Goal: Task Accomplishment & Management: Manage account settings

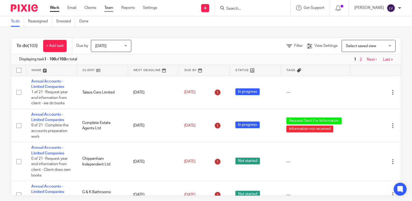
click at [109, 7] on link "Team" at bounding box center [108, 7] width 9 height 5
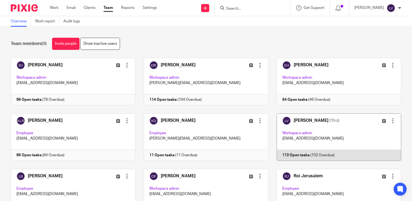
click at [322, 156] on link at bounding box center [334, 137] width 133 height 47
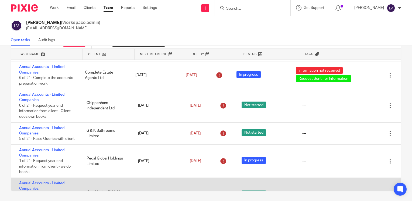
scroll to position [32, 0]
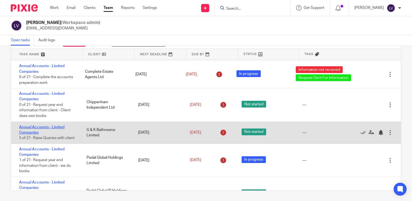
click at [56, 127] on link "Annual Accounts - Limited Companies" at bounding box center [41, 129] width 45 height 9
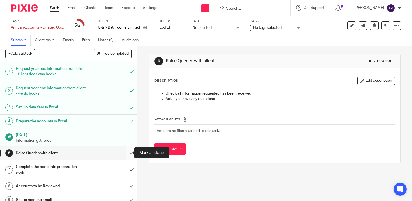
click at [126, 153] on input "submit" at bounding box center [68, 152] width 137 height 13
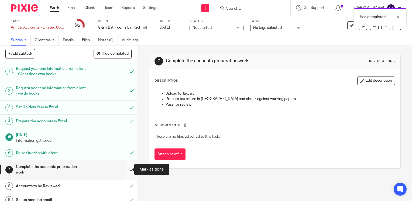
click at [125, 168] on input "submit" at bounding box center [68, 169] width 137 height 19
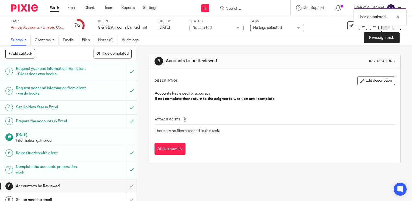
click at [382, 28] on link at bounding box center [385, 25] width 9 height 9
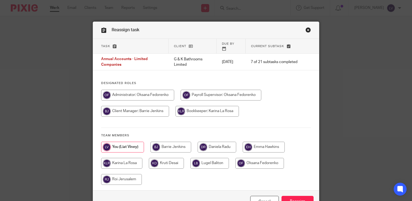
click at [223, 142] on input "radio" at bounding box center [217, 147] width 39 height 11
radio input "true"
drag, startPoint x: 295, startPoint y: 196, endPoint x: 314, endPoint y: 197, distance: 18.6
click at [297, 196] on input "Reassign" at bounding box center [298, 202] width 32 height 12
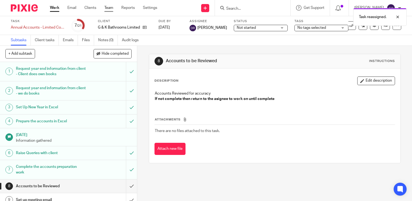
click at [112, 7] on link "Team" at bounding box center [108, 7] width 9 height 5
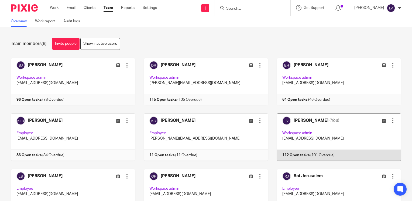
click at [319, 154] on link at bounding box center [334, 137] width 133 height 47
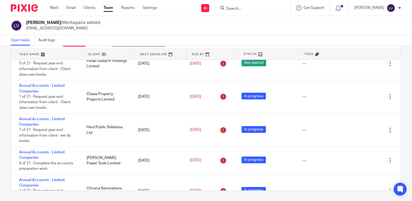
scroll to position [151, 0]
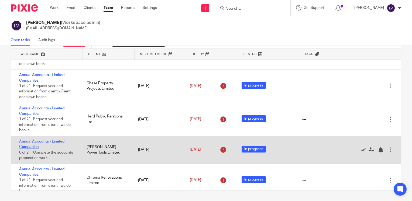
click at [46, 143] on link "Annual Accounts - Limited Companies" at bounding box center [41, 144] width 45 height 9
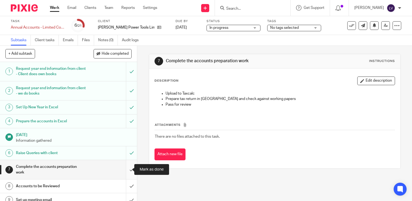
click at [126, 170] on input "submit" at bounding box center [68, 169] width 137 height 19
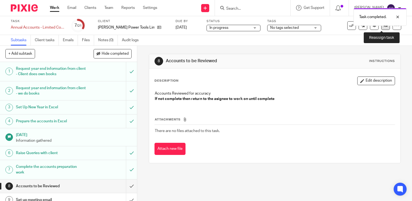
click at [384, 26] on icon at bounding box center [386, 25] width 4 height 4
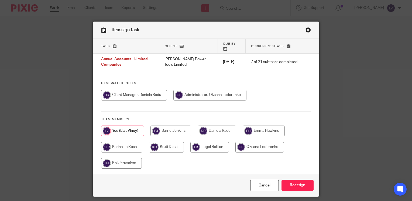
click at [213, 128] on input "radio" at bounding box center [217, 131] width 39 height 11
radio input "true"
click at [303, 184] on input "Reassign" at bounding box center [298, 186] width 32 height 12
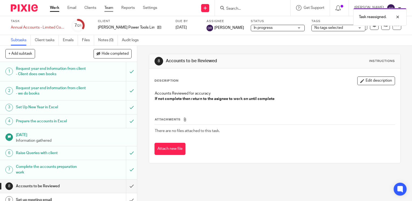
click at [108, 9] on link "Team" at bounding box center [108, 7] width 9 height 5
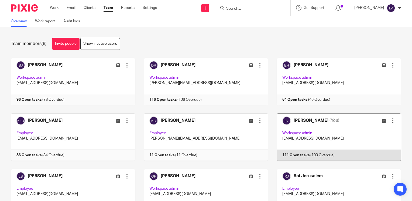
click at [308, 155] on link at bounding box center [334, 137] width 133 height 47
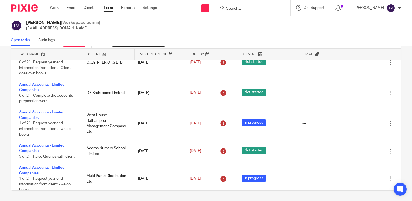
scroll to position [507, 0]
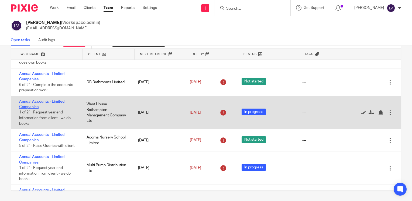
click at [60, 104] on link "Annual Accounts - Limited Companies" at bounding box center [41, 104] width 45 height 9
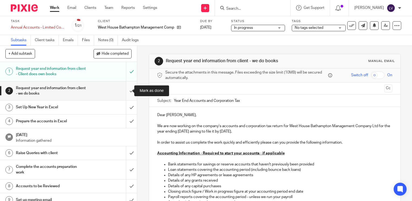
click at [126, 90] on input "submit" at bounding box center [68, 90] width 137 height 19
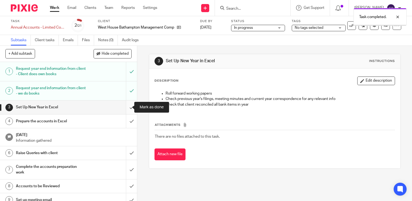
click at [124, 107] on input "submit" at bounding box center [68, 107] width 137 height 13
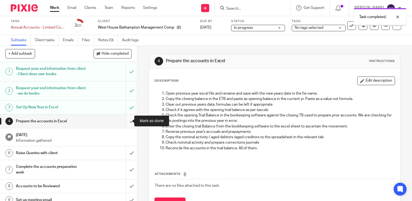
click at [126, 124] on input "submit" at bounding box center [68, 121] width 137 height 13
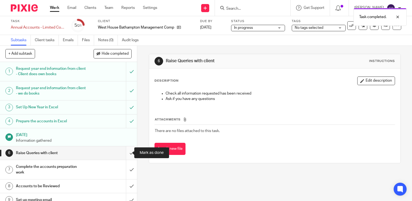
click at [126, 152] on input "submit" at bounding box center [68, 152] width 137 height 13
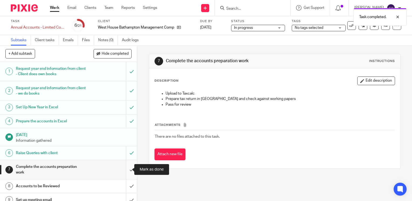
click at [125, 169] on input "submit" at bounding box center [68, 169] width 137 height 19
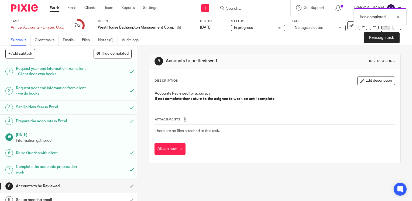
click at [381, 29] on link at bounding box center [385, 25] width 9 height 9
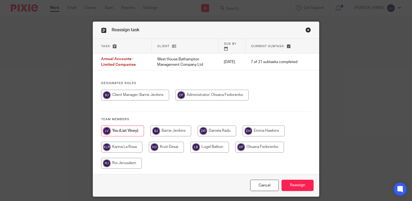
click at [226, 127] on input "radio" at bounding box center [217, 131] width 39 height 11
radio input "true"
click at [305, 184] on input "Reassign" at bounding box center [298, 186] width 32 height 12
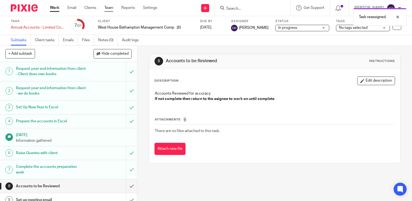
click at [109, 7] on link "Team" at bounding box center [108, 7] width 9 height 5
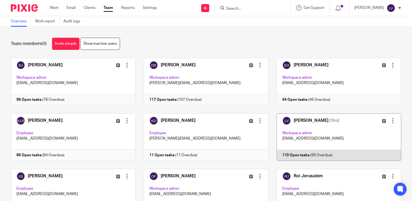
click at [320, 156] on link at bounding box center [334, 137] width 133 height 47
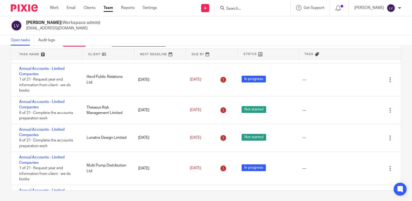
scroll to position [194, 0]
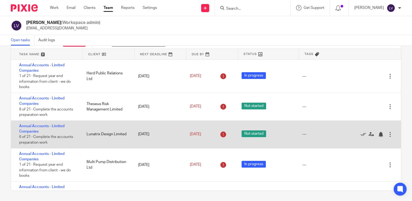
click at [60, 130] on div "Annual Accounts - Limited Companies 6 of 21 · Complete the accounts preparation…" at bounding box center [46, 135] width 70 height 28
click at [59, 126] on link "Annual Accounts - Limited Companies" at bounding box center [41, 128] width 45 height 9
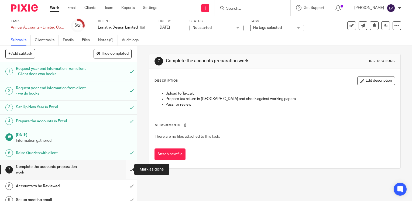
click at [124, 168] on input "submit" at bounding box center [68, 169] width 137 height 19
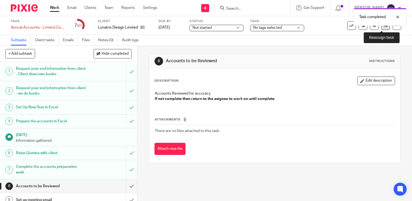
click at [384, 26] on icon at bounding box center [386, 25] width 4 height 4
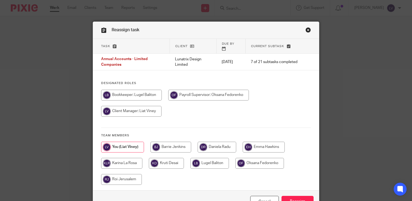
drag, startPoint x: 213, startPoint y: 142, endPoint x: 234, endPoint y: 144, distance: 21.4
click at [213, 143] on input "radio" at bounding box center [217, 147] width 39 height 11
radio input "true"
click at [302, 198] on input "Reassign" at bounding box center [298, 202] width 32 height 12
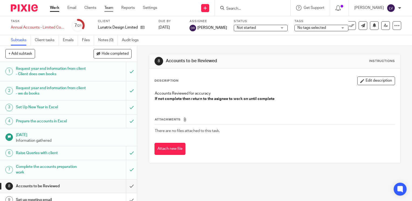
click at [107, 8] on link "Team" at bounding box center [108, 7] width 9 height 5
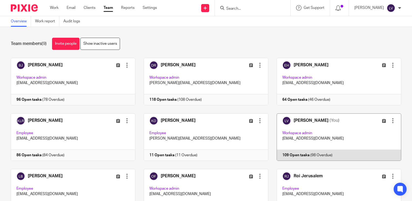
click at [307, 155] on link at bounding box center [334, 137] width 133 height 47
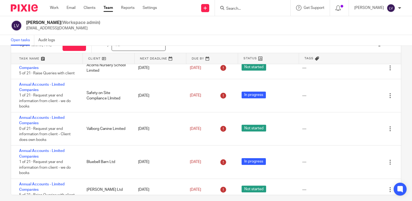
scroll to position [518, 0]
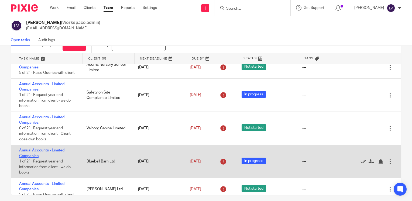
click at [45, 156] on link "Annual Accounts - Limited Companies" at bounding box center [41, 153] width 45 height 9
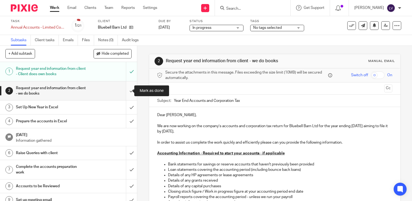
click at [126, 91] on input "submit" at bounding box center [68, 90] width 137 height 19
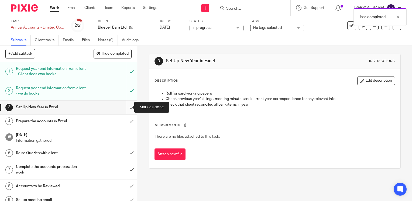
click at [125, 108] on input "submit" at bounding box center [68, 107] width 137 height 13
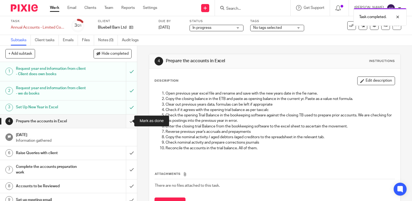
click at [123, 123] on input "submit" at bounding box center [68, 121] width 137 height 13
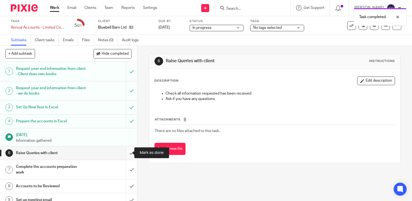
click at [125, 152] on input "submit" at bounding box center [68, 152] width 137 height 13
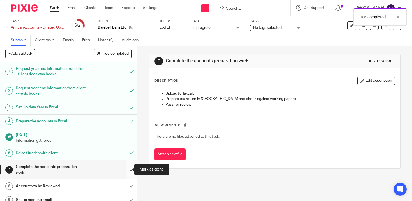
click at [126, 169] on input "submit" at bounding box center [68, 169] width 137 height 19
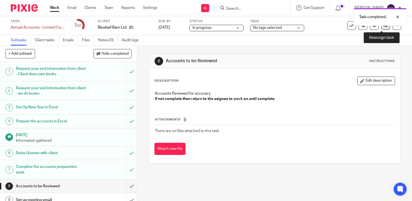
click at [382, 28] on link at bounding box center [385, 25] width 9 height 9
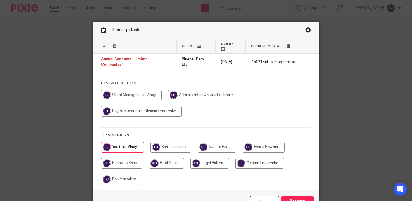
click at [219, 142] on input "radio" at bounding box center [217, 147] width 39 height 11
radio input "true"
click at [305, 198] on input "Reassign" at bounding box center [298, 202] width 32 height 12
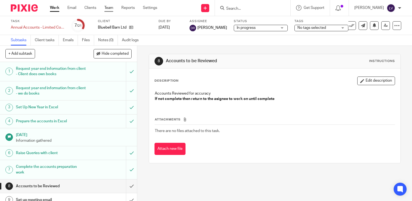
click at [109, 8] on link "Team" at bounding box center [108, 7] width 9 height 5
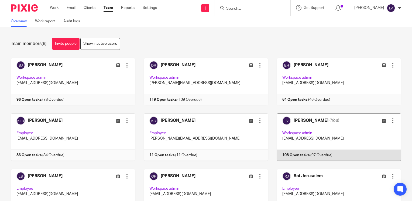
click at [309, 154] on link at bounding box center [334, 137] width 133 height 47
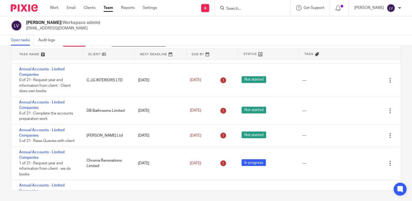
scroll to position [529, 0]
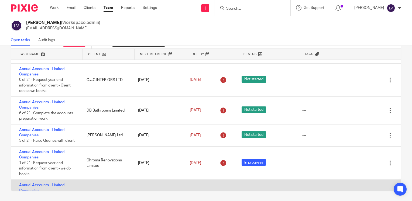
click at [388, 188] on div "Edit task Delete" at bounding box center [379, 196] width 43 height 33
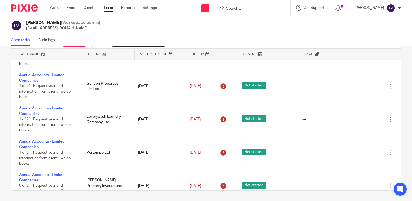
scroll to position [1359, 0]
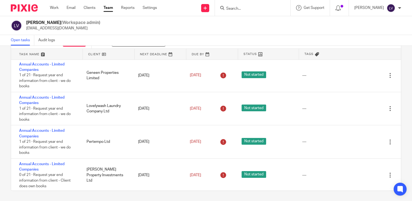
click at [393, 188] on div "Open tasks (108) + Add task Due by All All Today Tomorrow This week Next week T…" at bounding box center [206, 111] width 391 height 159
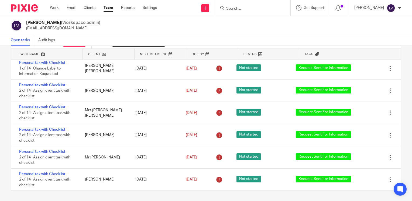
scroll to position [2922, 0]
